Goal: Task Accomplishment & Management: Use online tool/utility

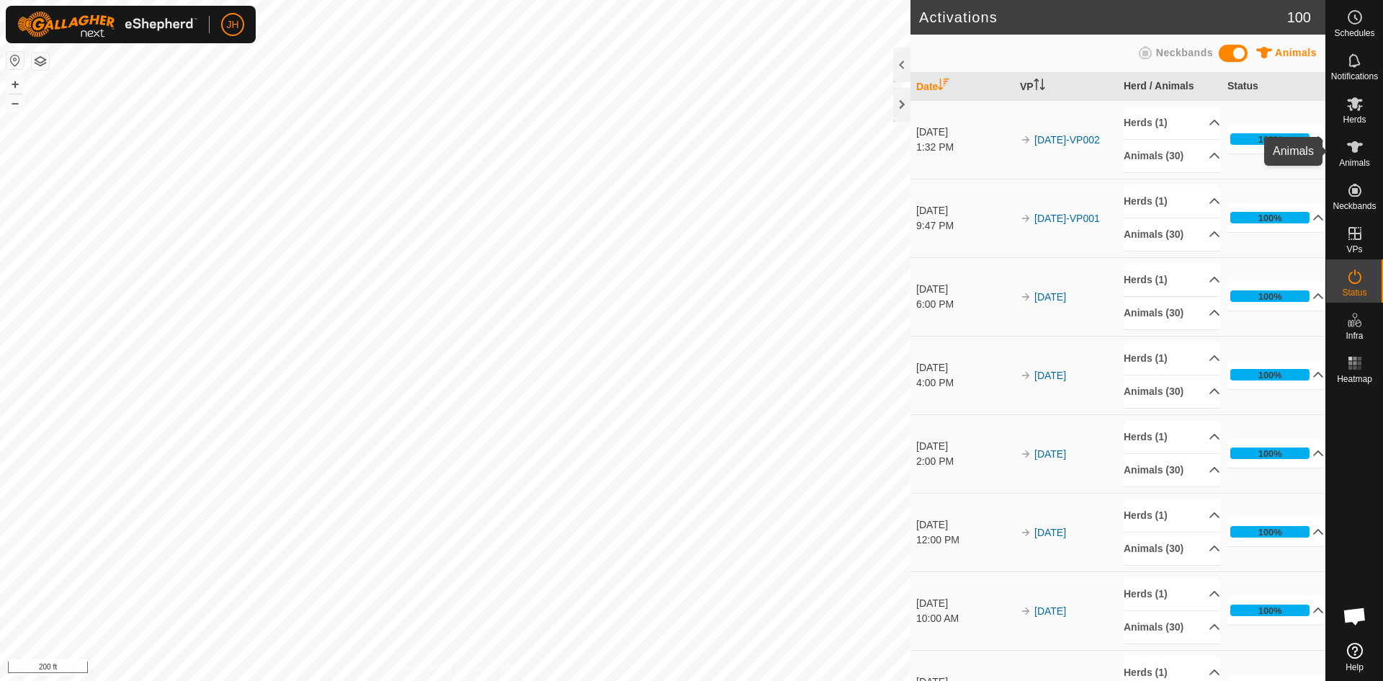
click at [1353, 154] on icon at bounding box center [1354, 146] width 17 height 17
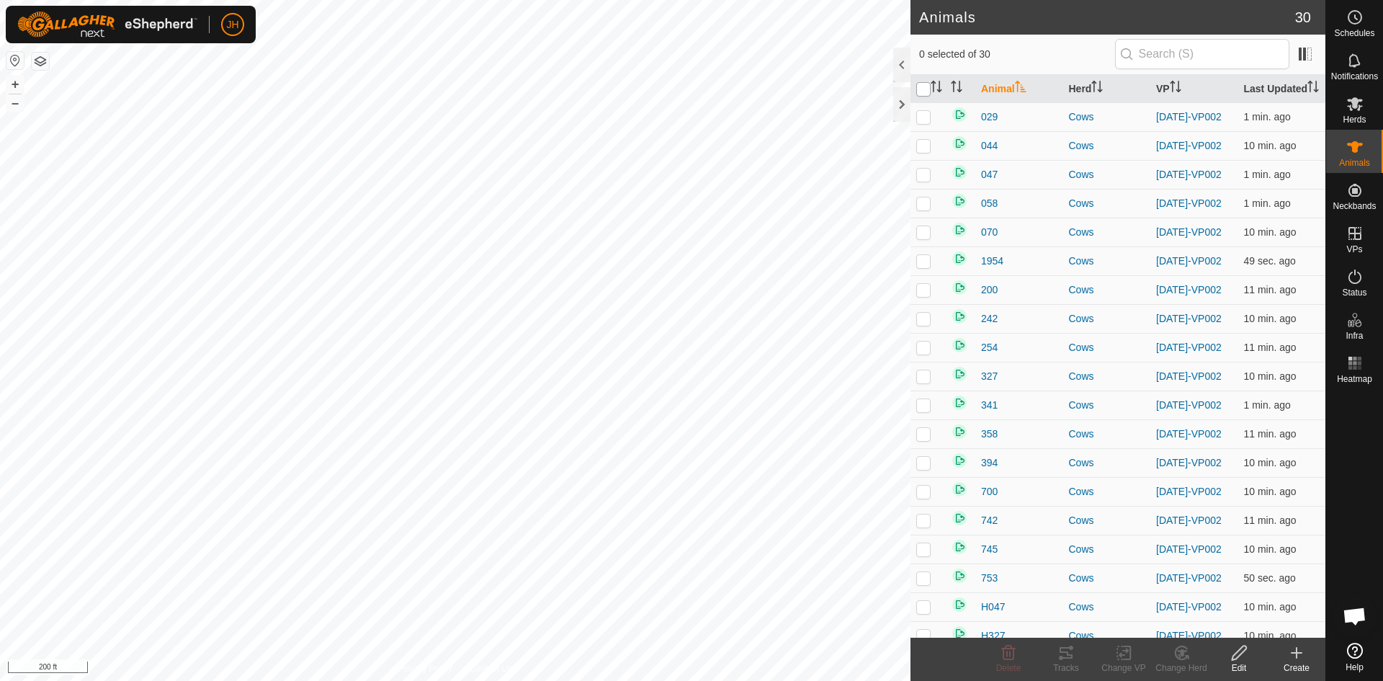
click at [925, 86] on input "checkbox" at bounding box center [923, 89] width 14 height 14
checkbox input "true"
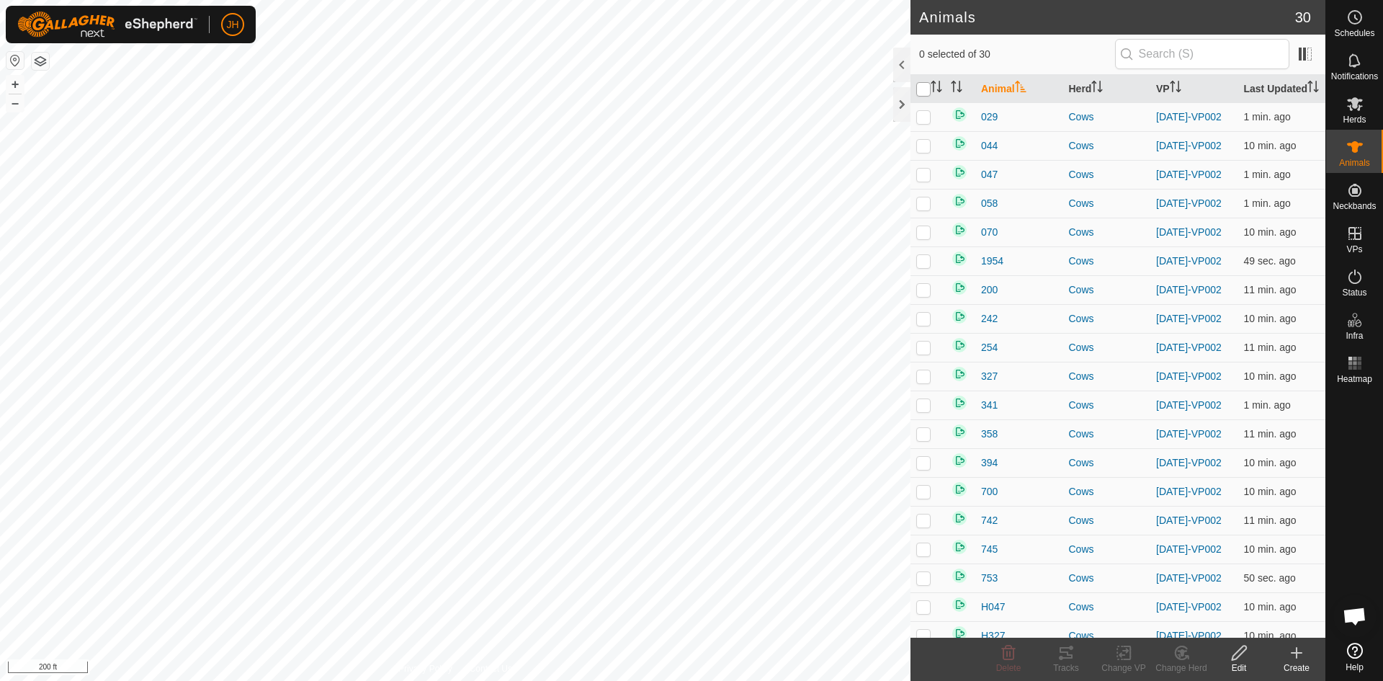
checkbox input "true"
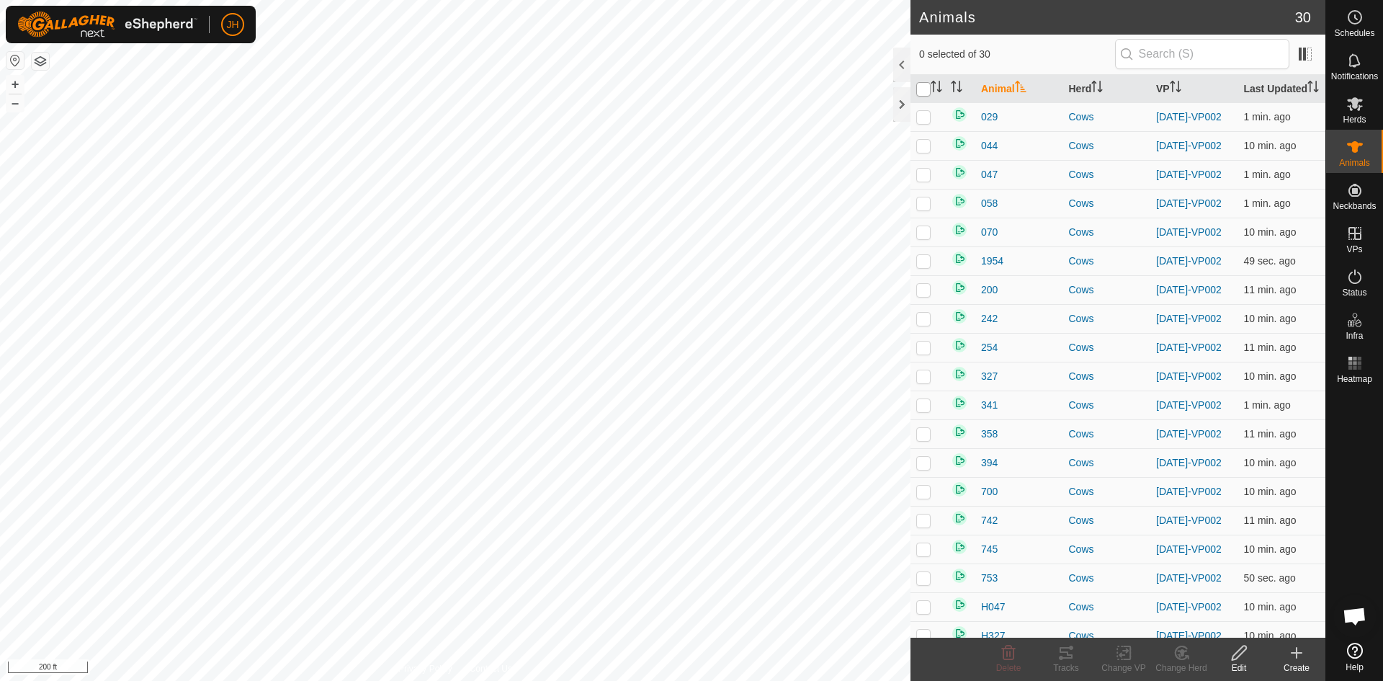
checkbox input "true"
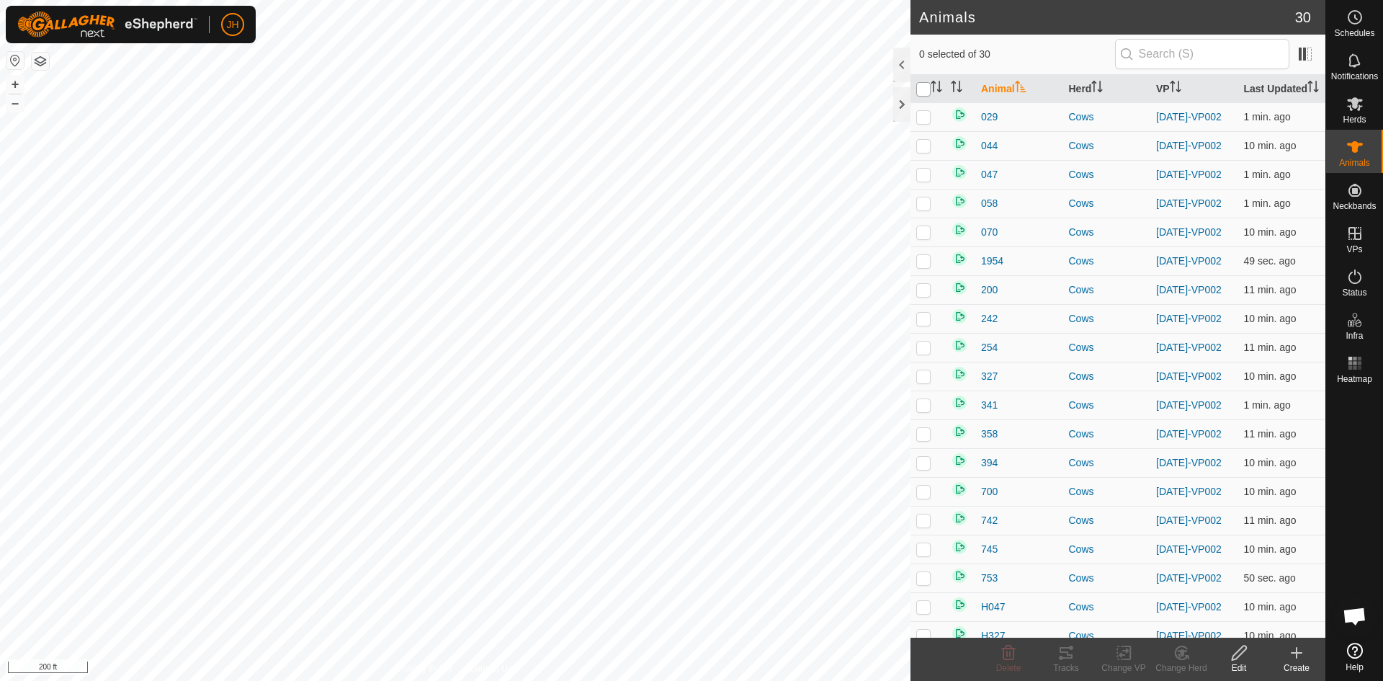
checkbox input "true"
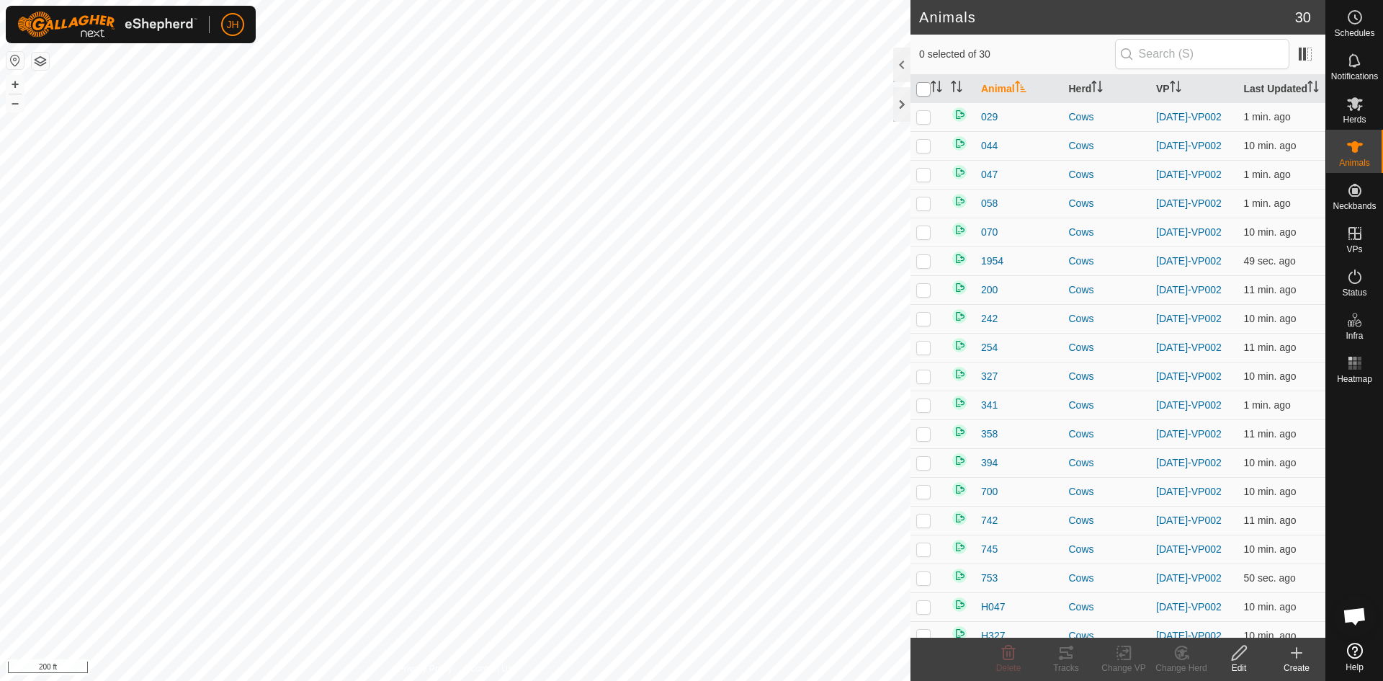
checkbox input "true"
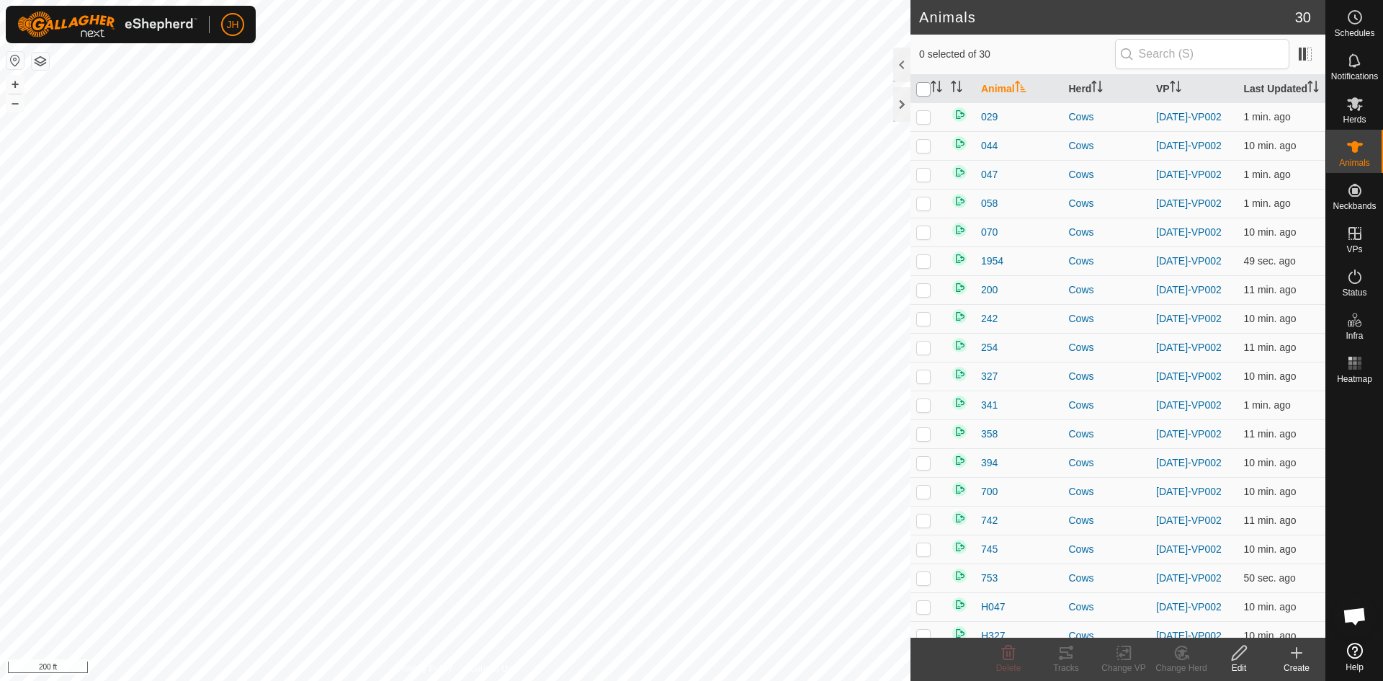
checkbox input "true"
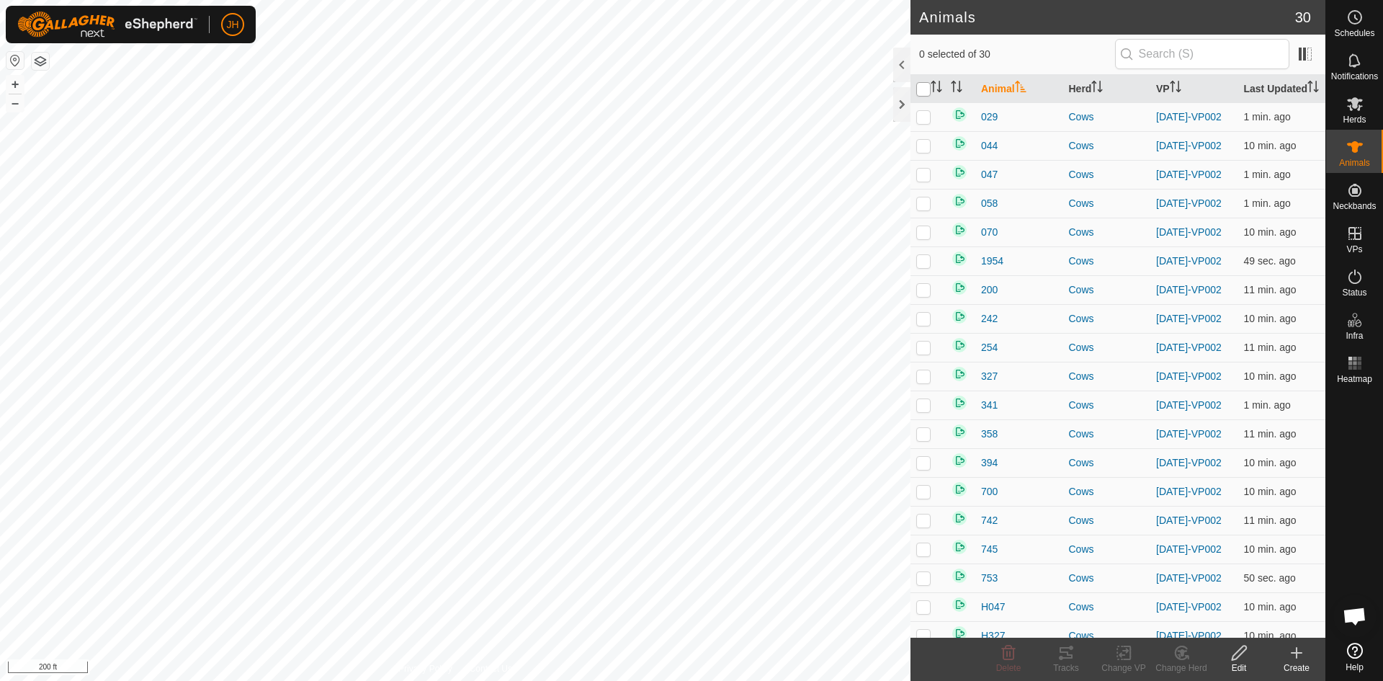
checkbox input "true"
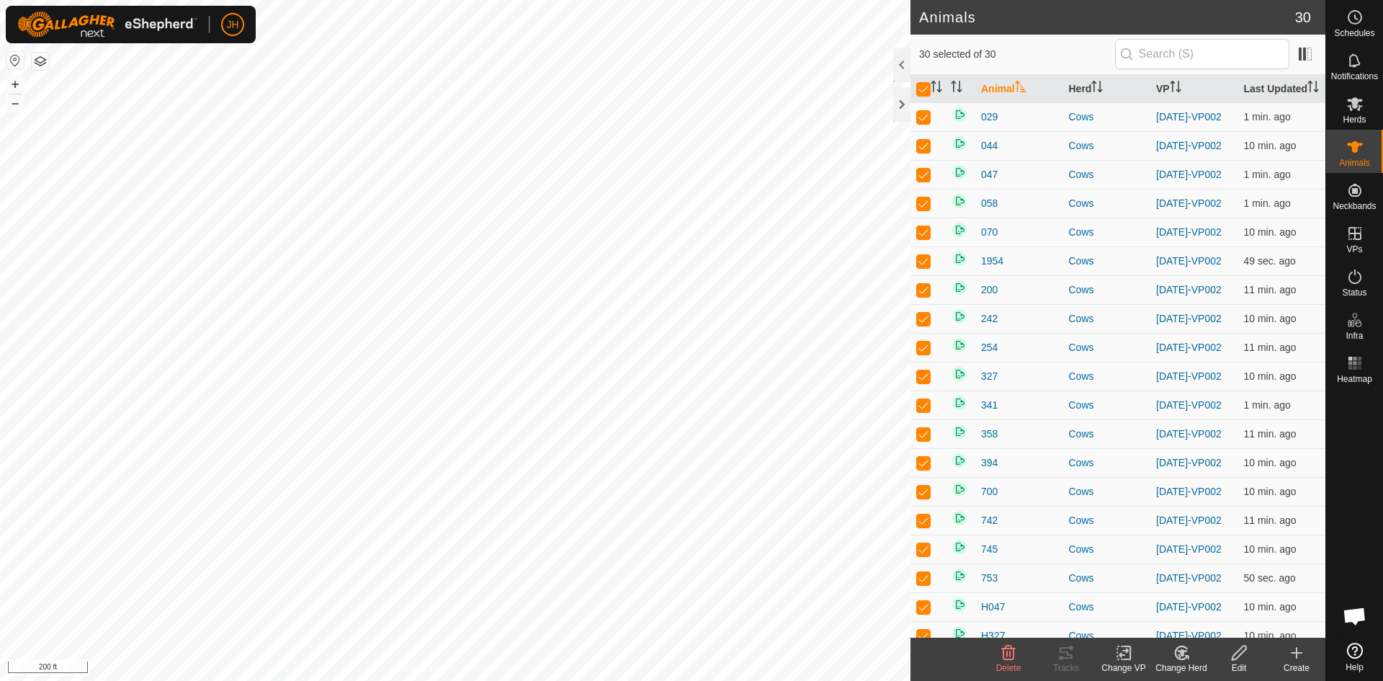
click at [1132, 661] on div "Change VP" at bounding box center [1124, 667] width 58 height 13
click at [1149, 592] on link "Choose VP..." at bounding box center [1166, 590] width 143 height 29
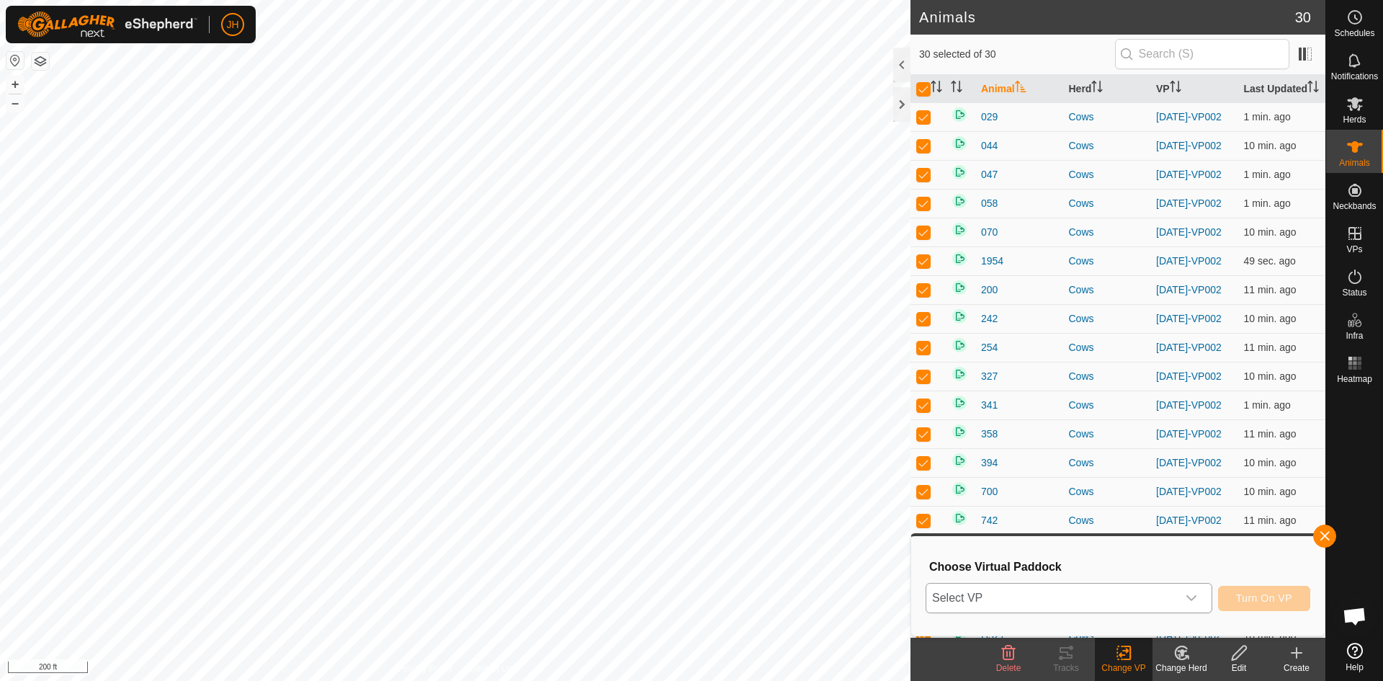
click at [1181, 594] on div "dropdown trigger" at bounding box center [1191, 597] width 29 height 29
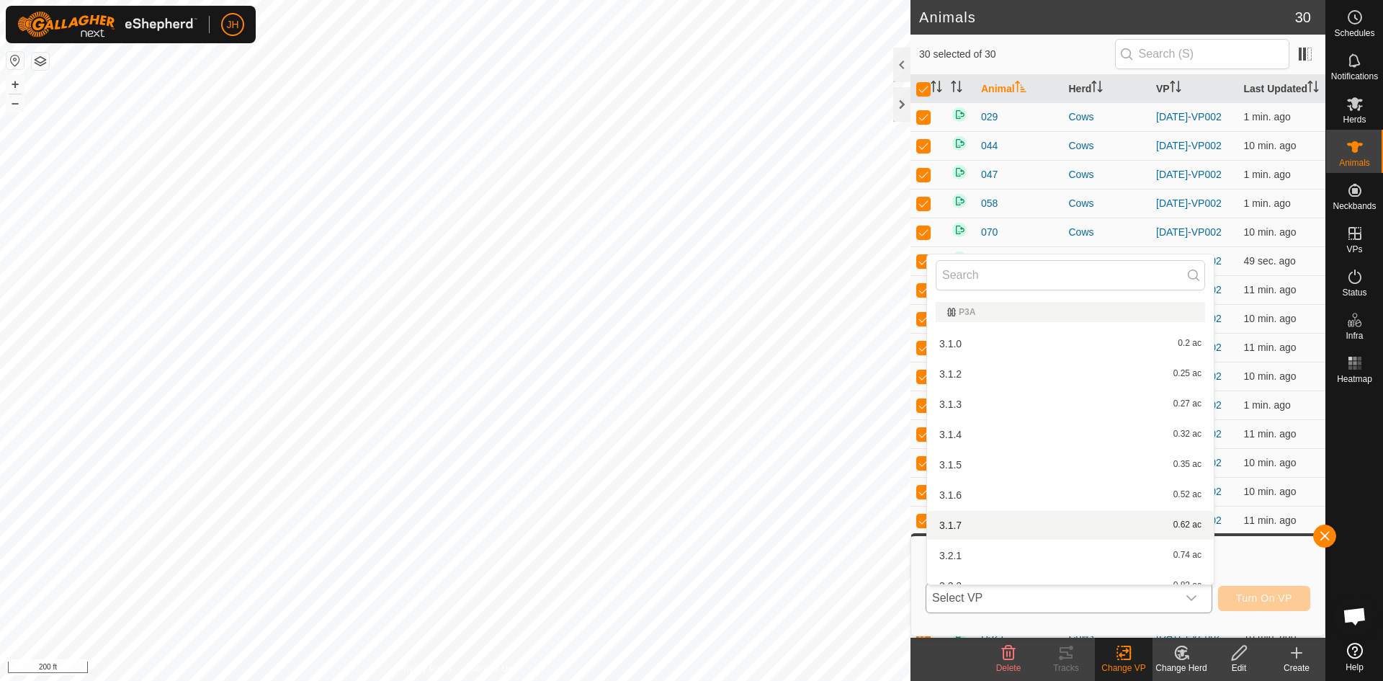
scroll to position [16, 0]
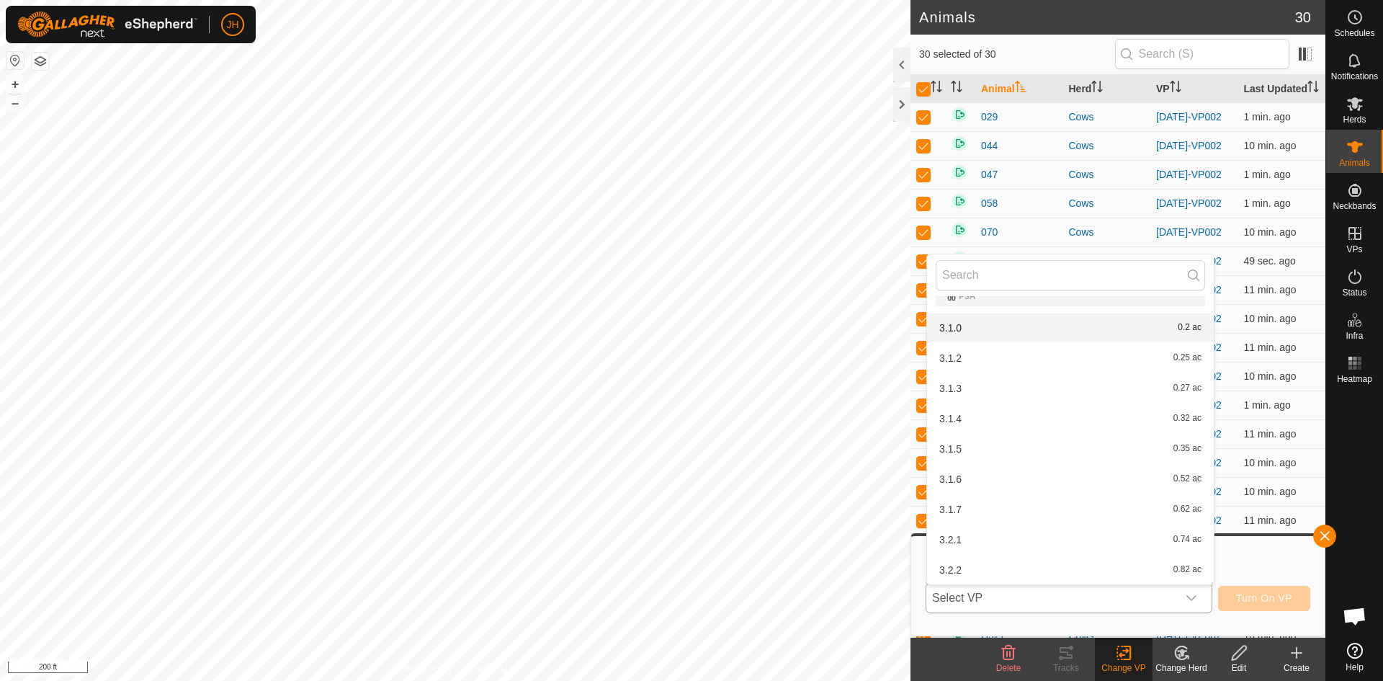
click at [957, 336] on li "3.1.0 0.2 ac" at bounding box center [1070, 327] width 287 height 29
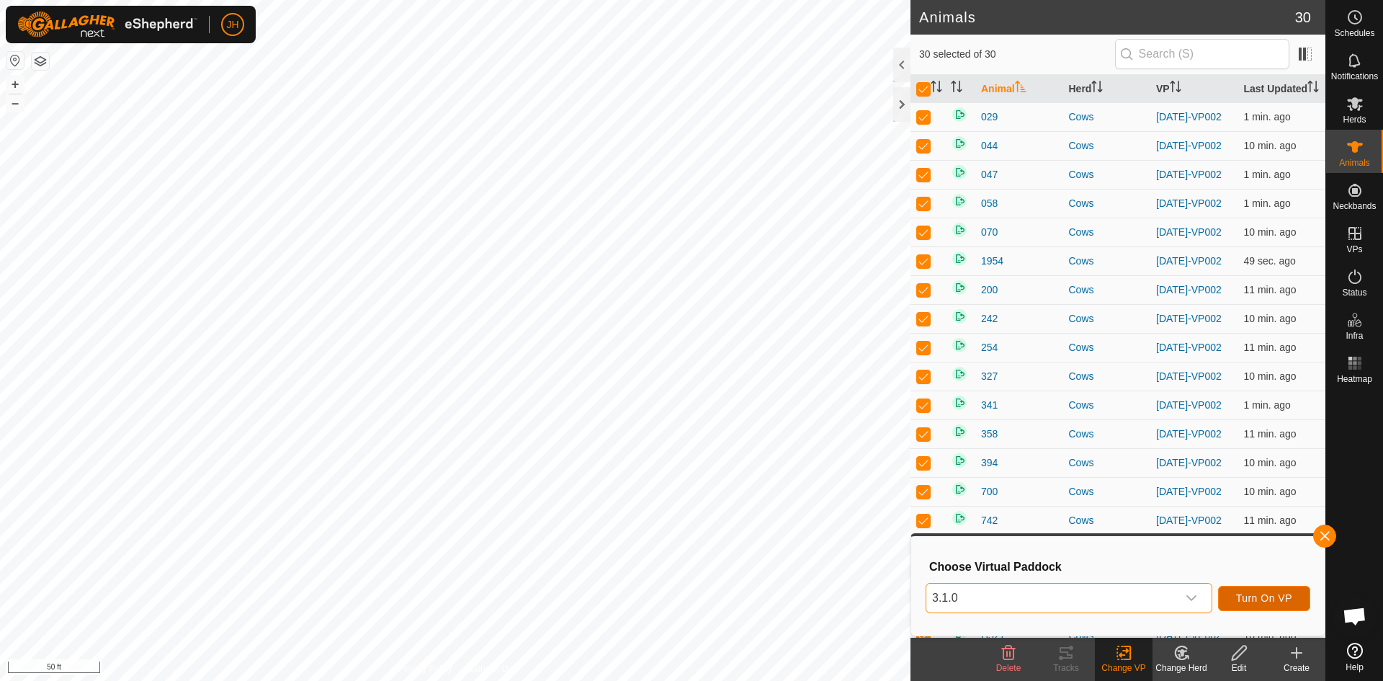
click at [1251, 604] on button "Turn On VP" at bounding box center [1264, 597] width 92 height 25
